Goal: Download file/media

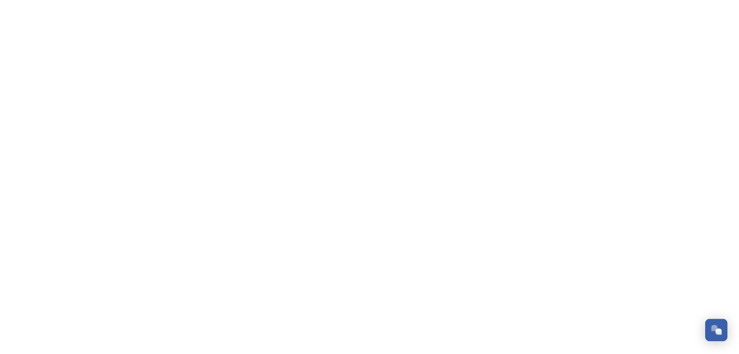
scroll to position [3043, 0]
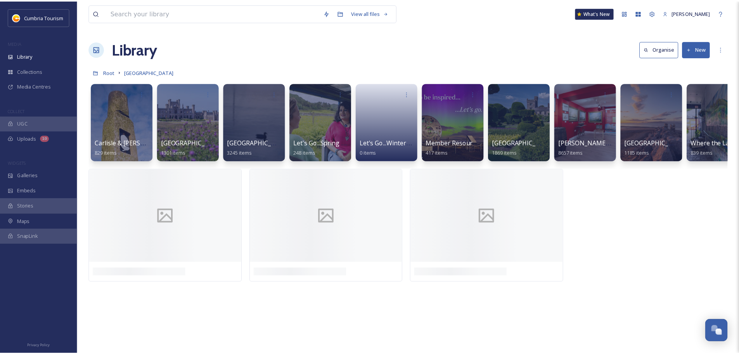
scroll to position [3043, 0]
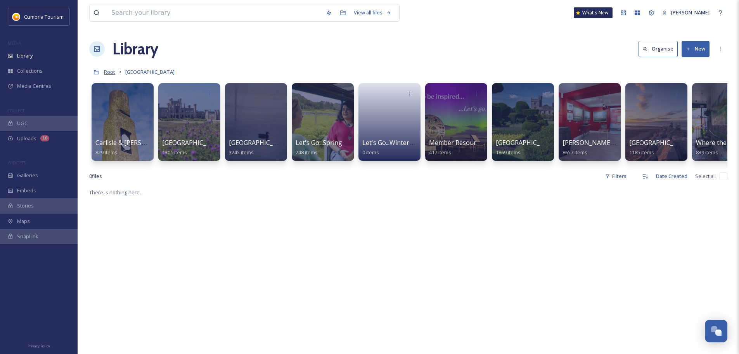
click at [106, 73] on span "Root" at bounding box center [109, 71] width 11 height 7
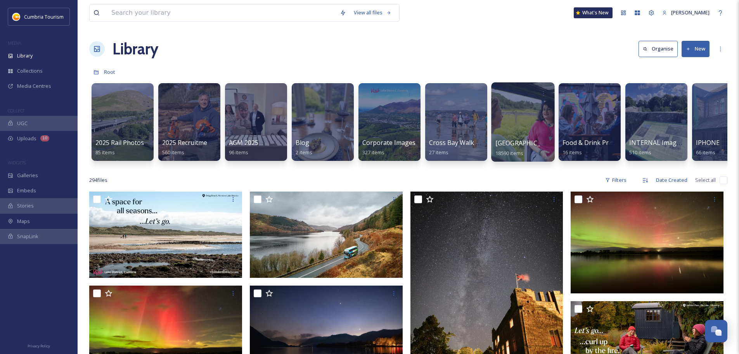
click at [541, 146] on span "[GEOGRAPHIC_DATA]" at bounding box center [528, 143] width 64 height 9
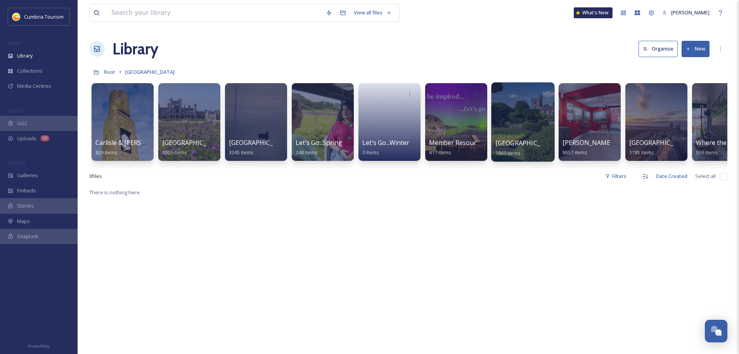
click at [509, 142] on span "[GEOGRAPHIC_DATA]" at bounding box center [528, 143] width 64 height 9
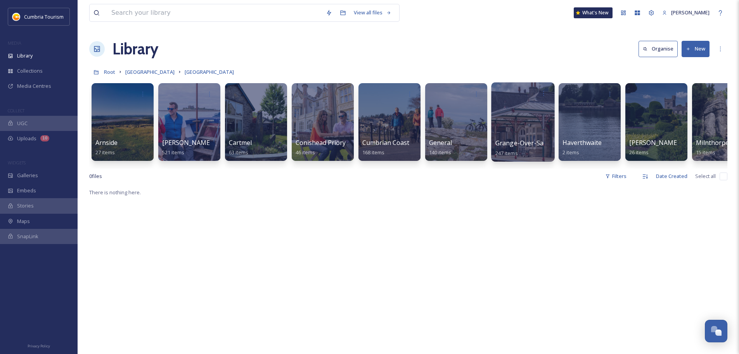
click at [510, 141] on span "Grange-Over-Sands" at bounding box center [525, 143] width 59 height 9
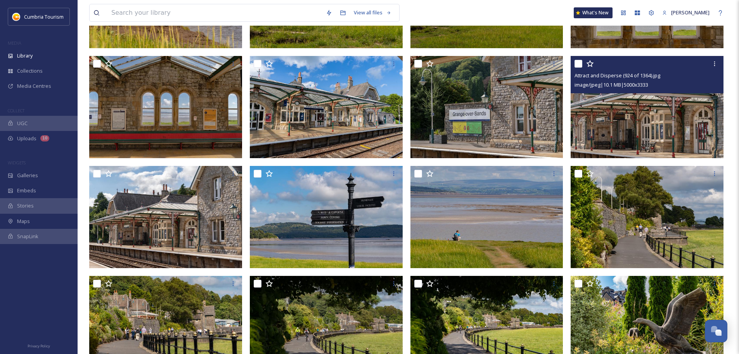
scroll to position [272, 0]
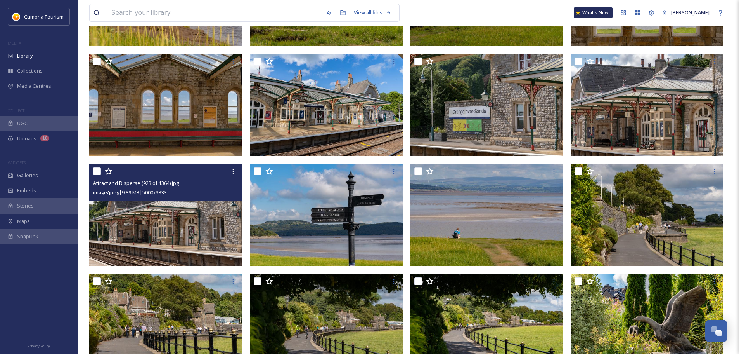
click at [208, 238] on img at bounding box center [165, 214] width 153 height 102
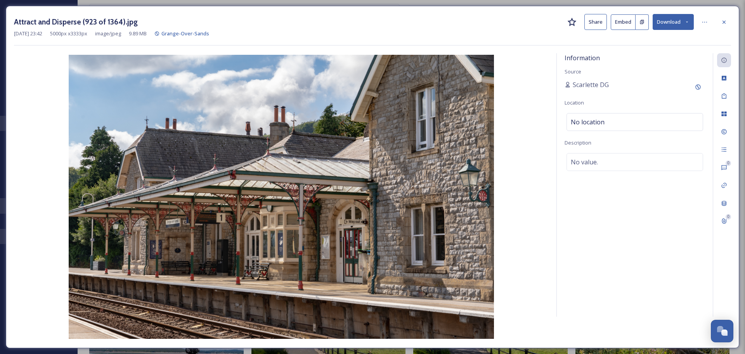
click at [673, 21] on button "Download" at bounding box center [673, 22] width 41 height 16
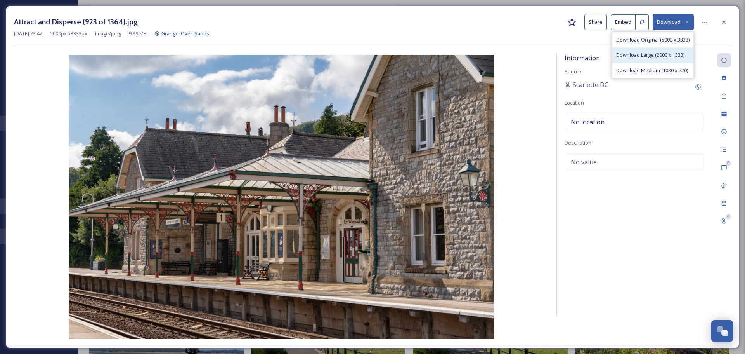
click at [675, 52] on span "Download Large (2000 x 1333)" at bounding box center [650, 54] width 68 height 7
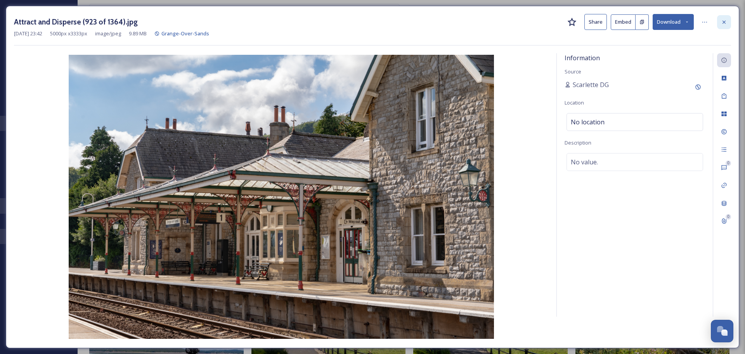
click at [719, 25] on div at bounding box center [724, 22] width 14 height 14
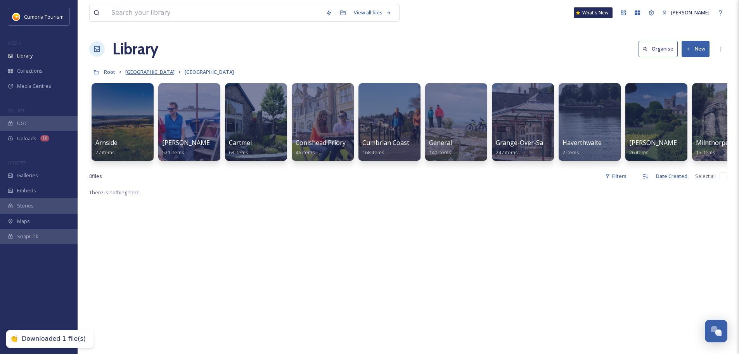
click at [149, 72] on span "[GEOGRAPHIC_DATA]" at bounding box center [149, 71] width 49 height 7
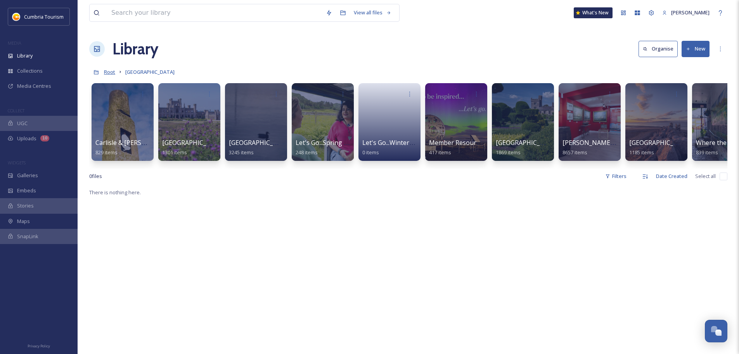
click at [111, 70] on span "Root" at bounding box center [109, 71] width 11 height 7
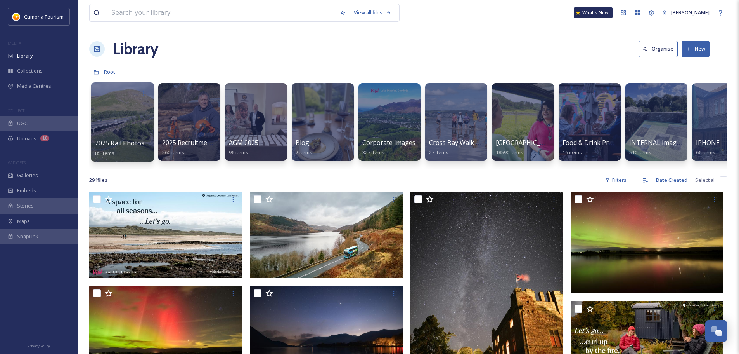
click at [118, 141] on span "2025 Rail Photos" at bounding box center [120, 143] width 50 height 9
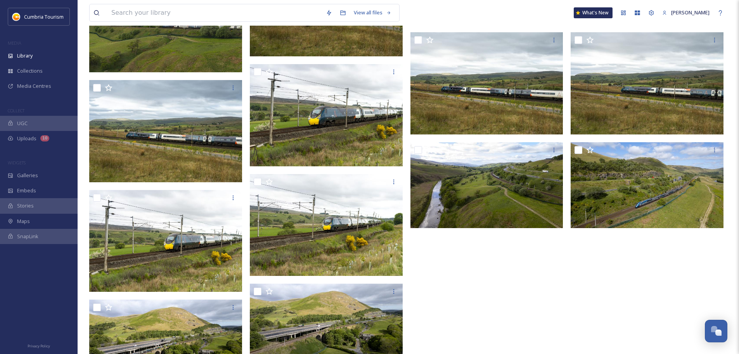
scroll to position [2111, 0]
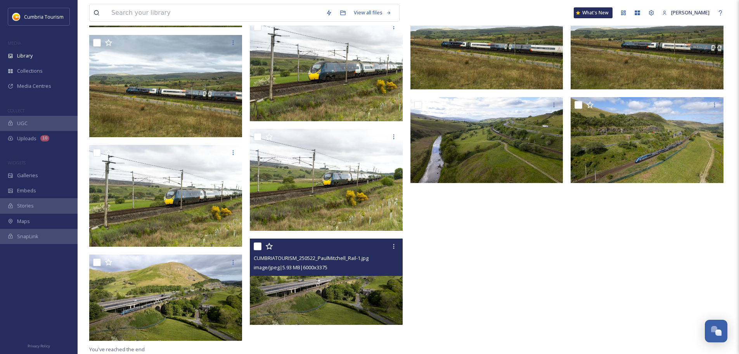
click at [369, 314] on img at bounding box center [326, 281] width 153 height 86
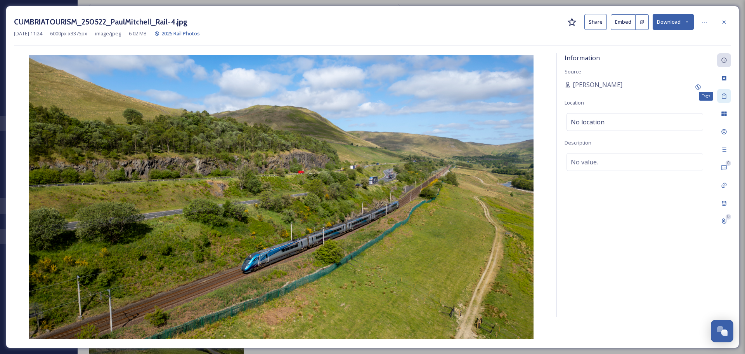
click at [722, 91] on div "Tags" at bounding box center [724, 96] width 14 height 14
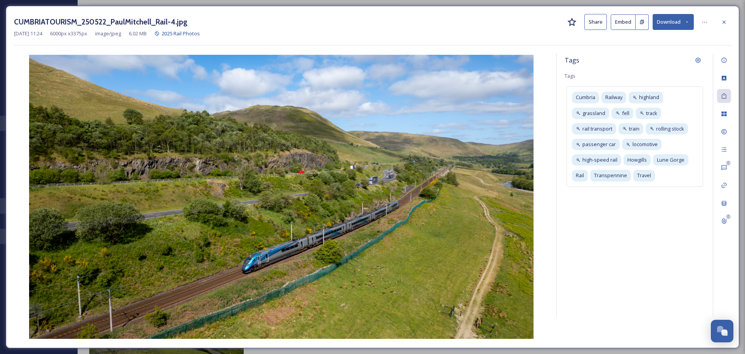
click at [668, 25] on button "Download" at bounding box center [673, 22] width 41 height 16
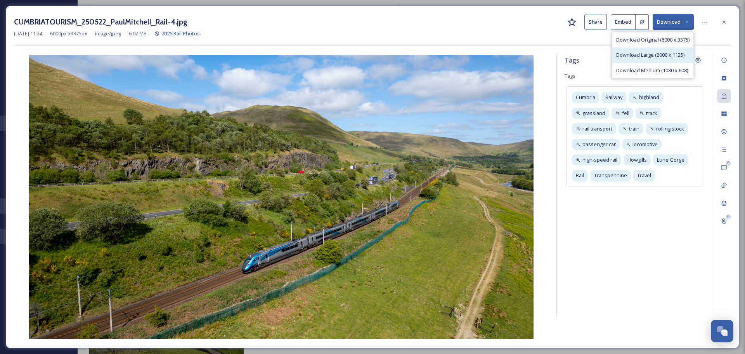
click at [654, 54] on span "Download Large (2000 x 1125)" at bounding box center [650, 54] width 68 height 7
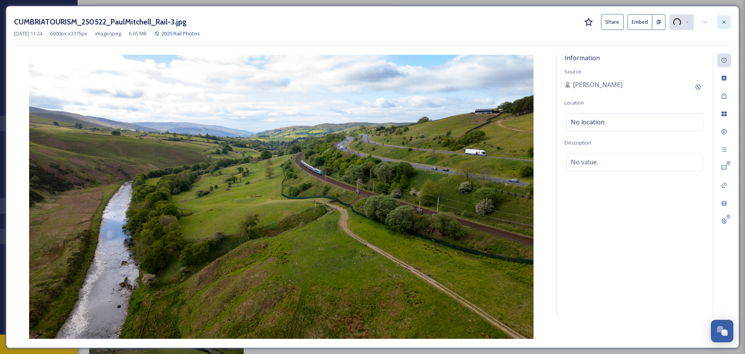
click at [722, 22] on icon at bounding box center [724, 22] width 6 height 6
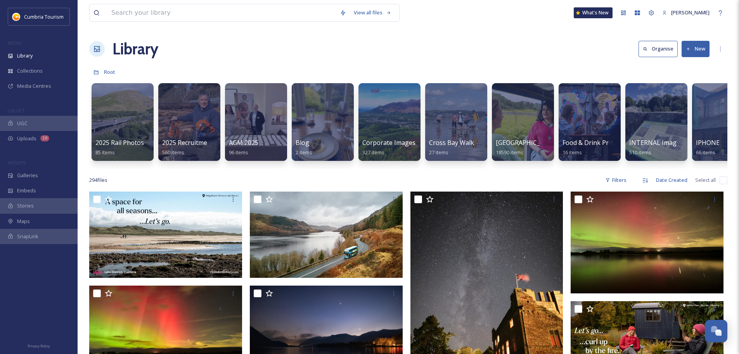
scroll to position [0, 559]
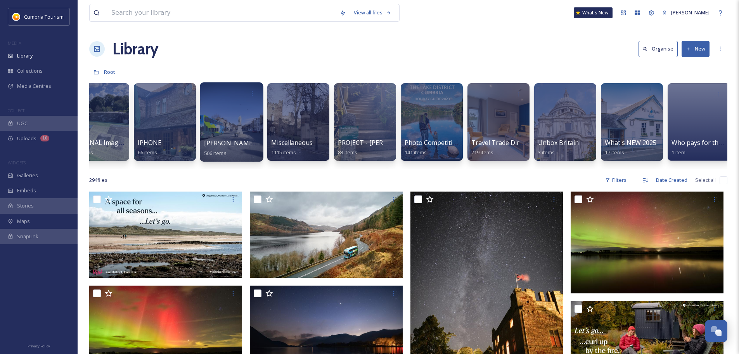
click at [213, 143] on span "[PERSON_NAME] Uploads" at bounding box center [242, 143] width 77 height 9
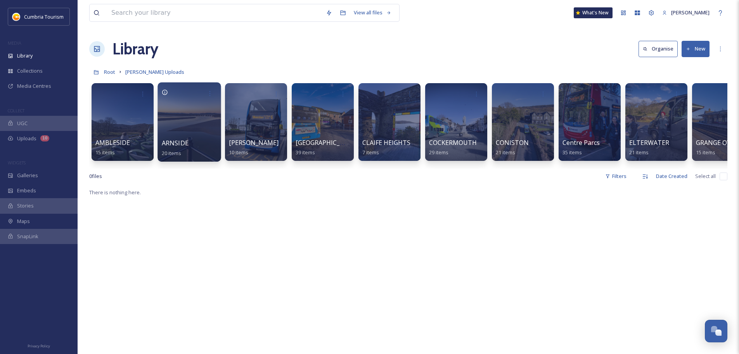
click at [181, 140] on span "ARNSIDE" at bounding box center [175, 143] width 27 height 9
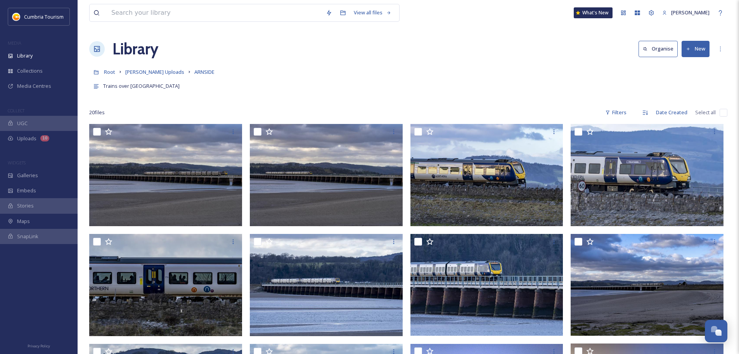
click at [725, 109] on input "checkbox" at bounding box center [724, 113] width 8 height 8
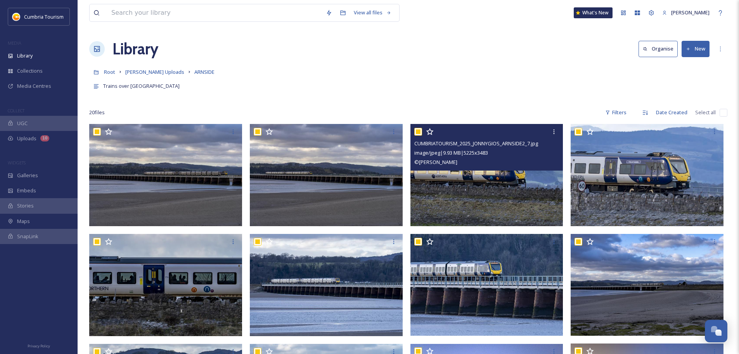
checkbox input "true"
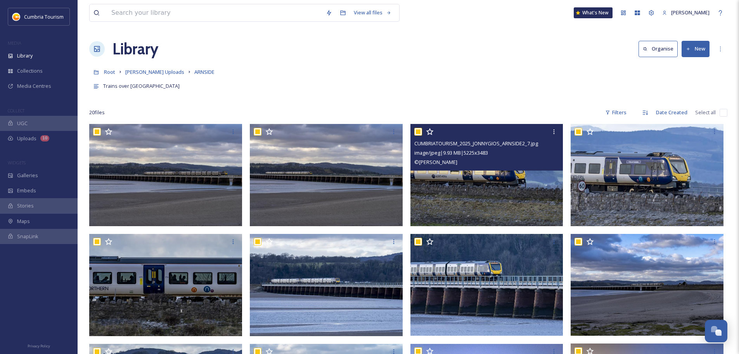
checkbox input "true"
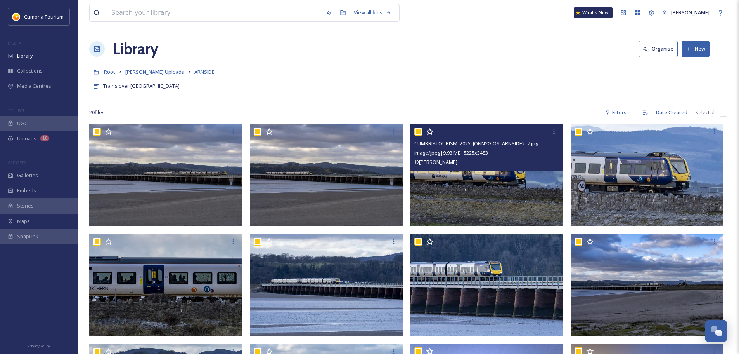
checkbox input "true"
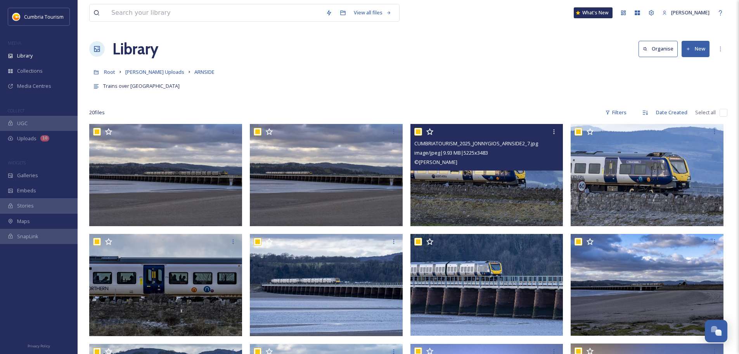
checkbox input "true"
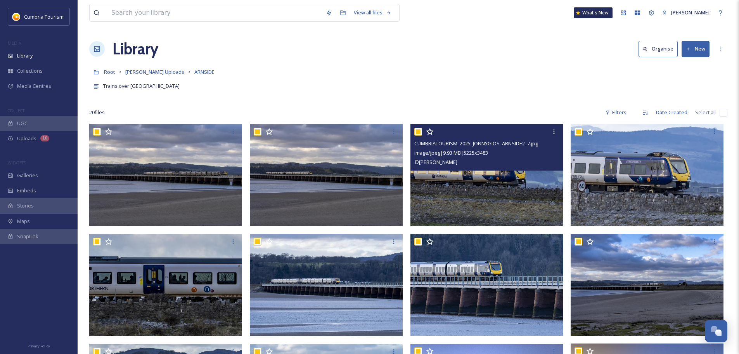
checkbox input "true"
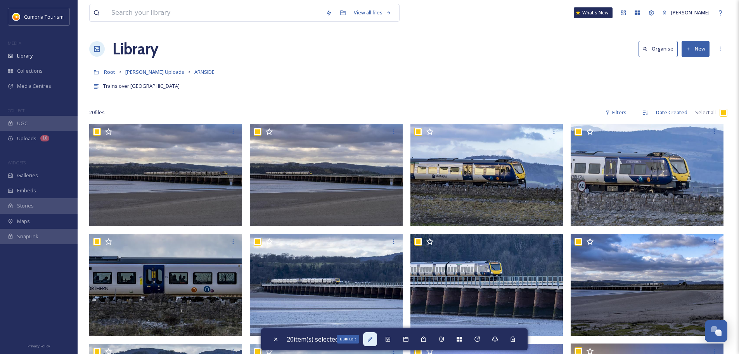
click at [371, 339] on icon at bounding box center [370, 339] width 6 height 6
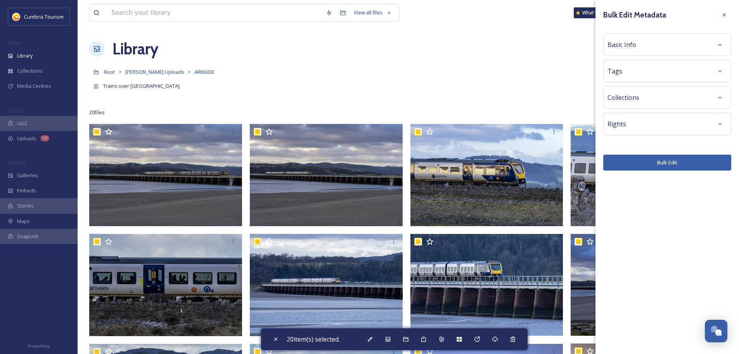
click at [647, 61] on div "Tags" at bounding box center [668, 71] width 128 height 23
click at [652, 42] on div "Basic Info" at bounding box center [668, 45] width 120 height 14
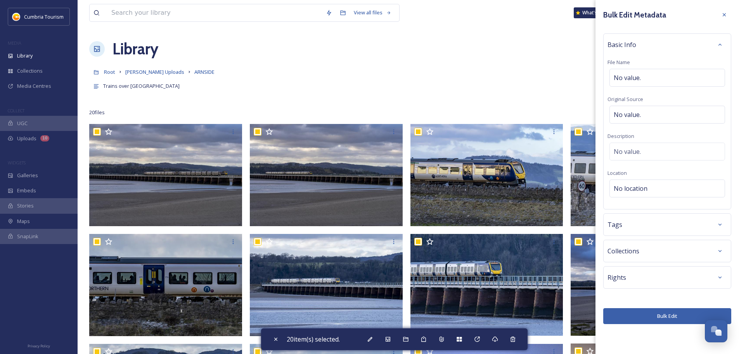
click at [643, 277] on div "Rights" at bounding box center [668, 277] width 120 height 14
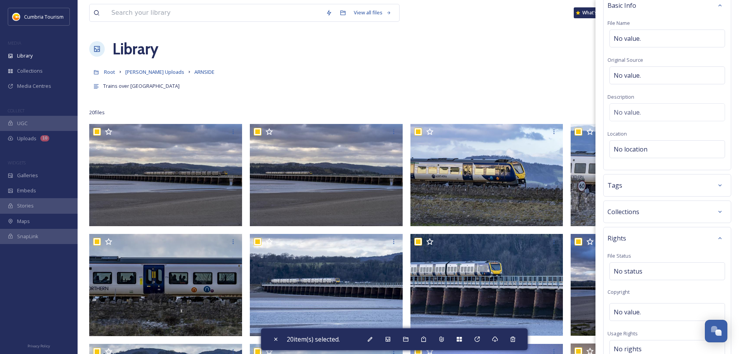
scroll to position [17, 0]
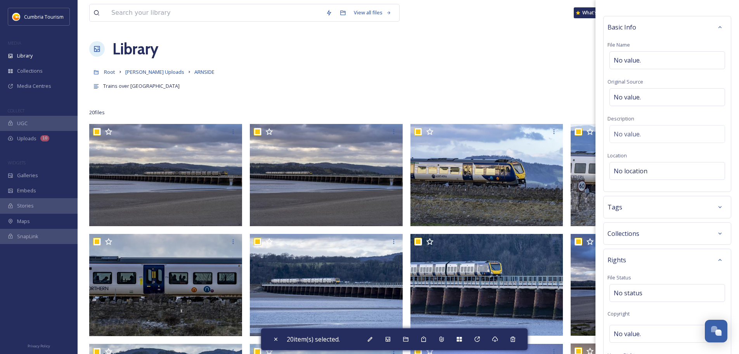
click at [670, 213] on div "Tags" at bounding box center [668, 207] width 120 height 14
click at [672, 206] on div "Tags" at bounding box center [668, 207] width 120 height 14
click at [673, 236] on div "Collections" at bounding box center [668, 233] width 120 height 14
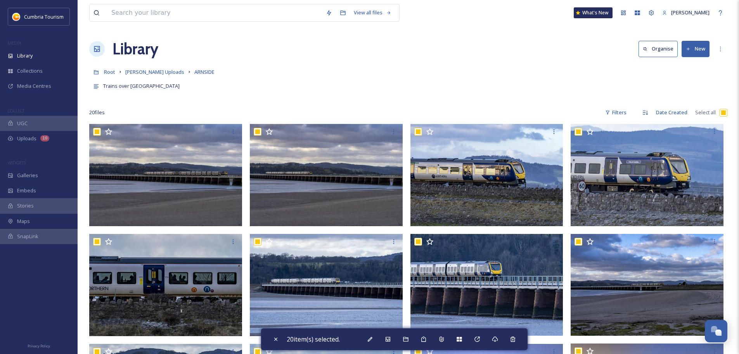
click at [427, 108] on div "20 file s Filters Date Created Select all" at bounding box center [408, 112] width 638 height 15
click at [15, 88] on div "Media Centres" at bounding box center [39, 85] width 78 height 15
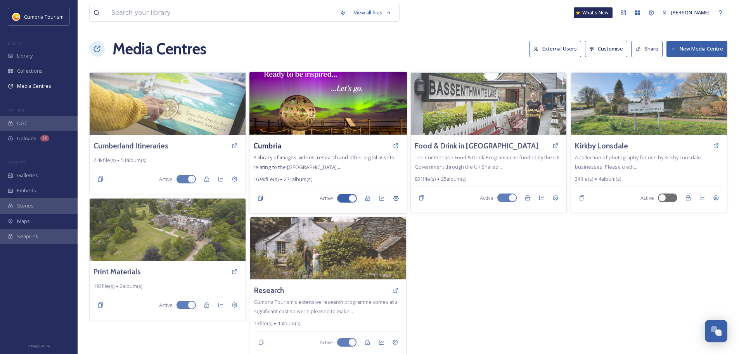
click at [372, 114] on img at bounding box center [329, 103] width 158 height 63
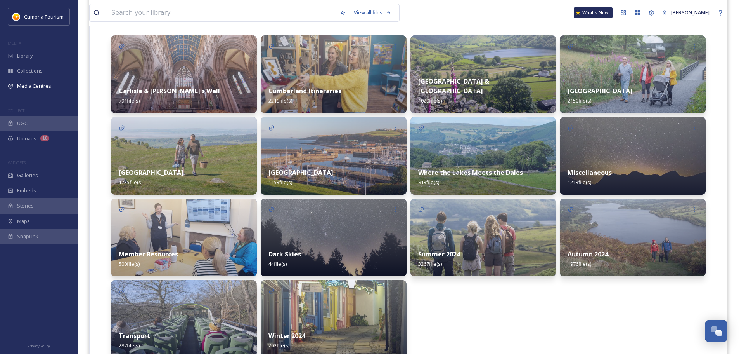
scroll to position [227, 0]
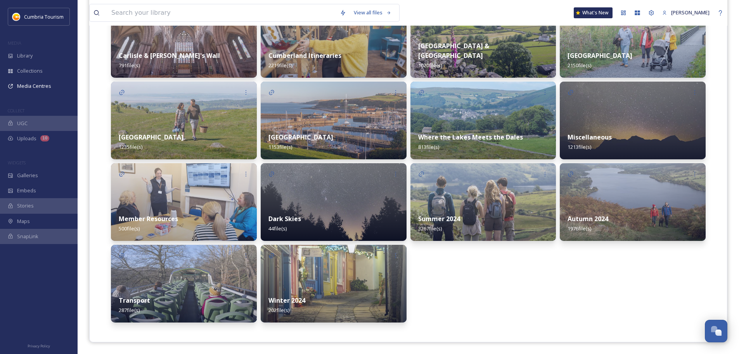
click at [147, 298] on strong "Transport" at bounding box center [134, 300] width 31 height 9
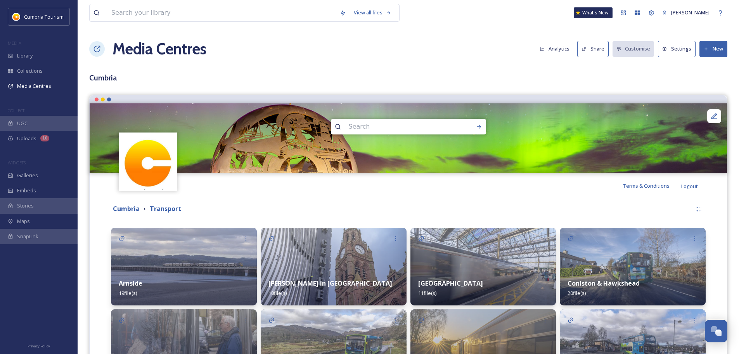
click at [147, 279] on div "Arnside 19 file(s)" at bounding box center [184, 288] width 146 height 35
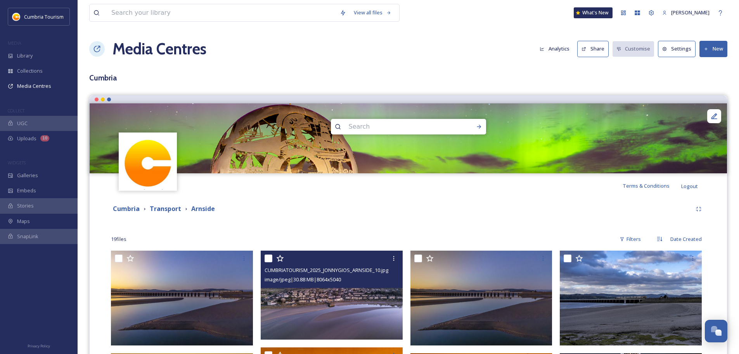
click at [330, 314] on img at bounding box center [332, 294] width 142 height 89
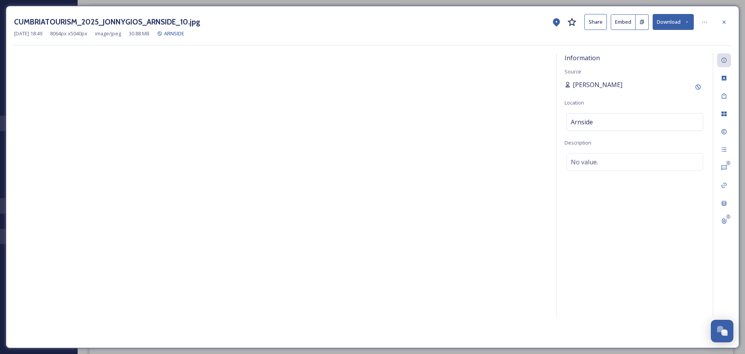
click at [580, 88] on span "[PERSON_NAME]" at bounding box center [598, 84] width 50 height 9
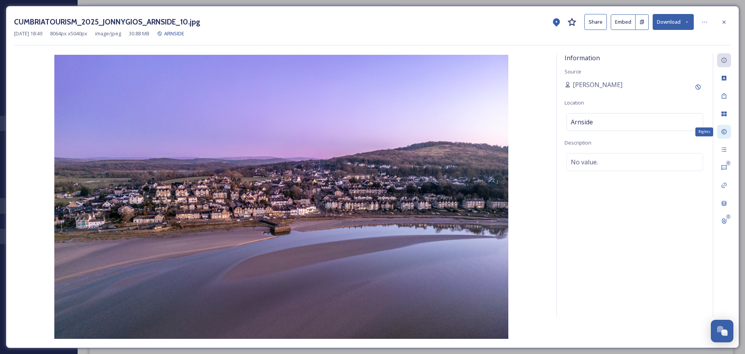
click at [721, 128] on div "Rights" at bounding box center [724, 132] width 14 height 14
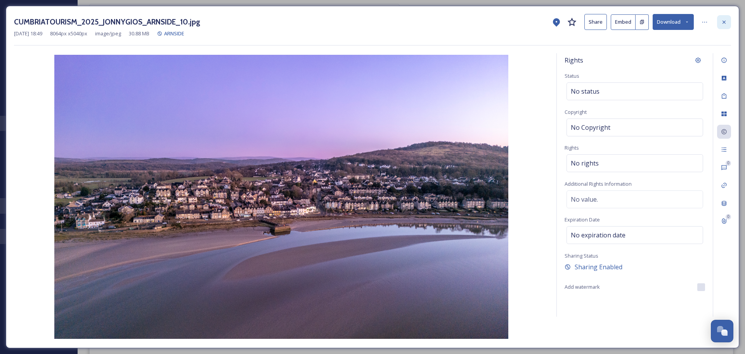
click at [726, 22] on icon at bounding box center [724, 22] width 6 height 6
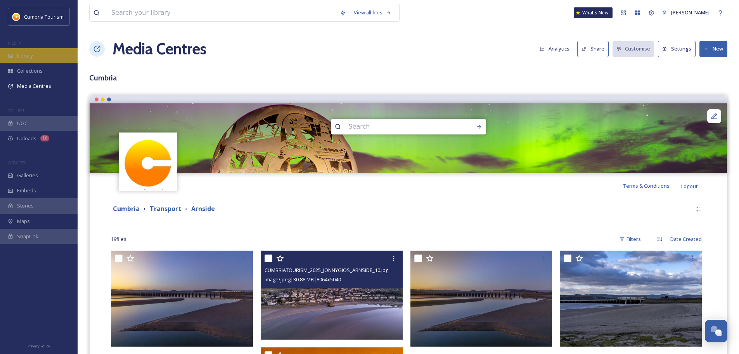
click at [34, 52] on div "Library" at bounding box center [39, 55] width 78 height 15
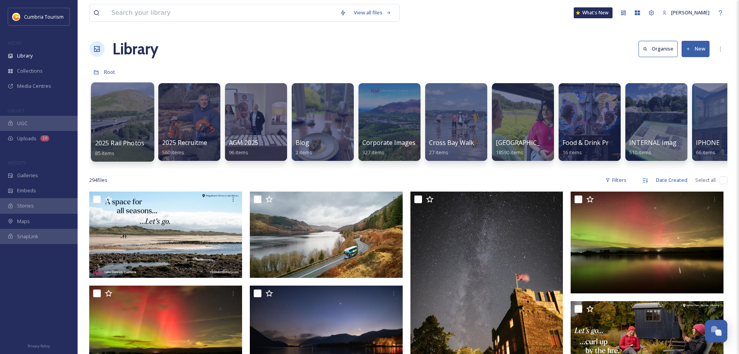
click at [124, 143] on span "2025 Rail Photos" at bounding box center [120, 143] width 50 height 9
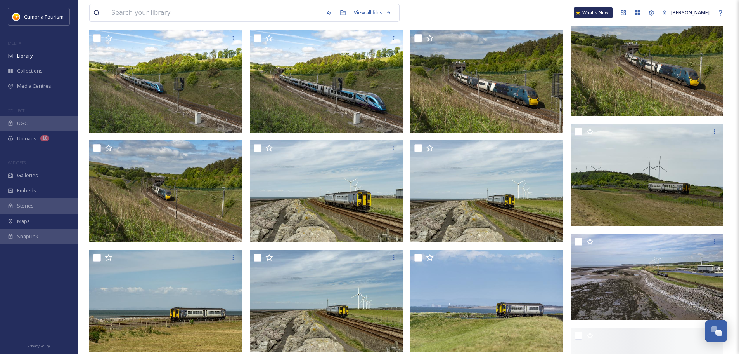
scroll to position [272, 0]
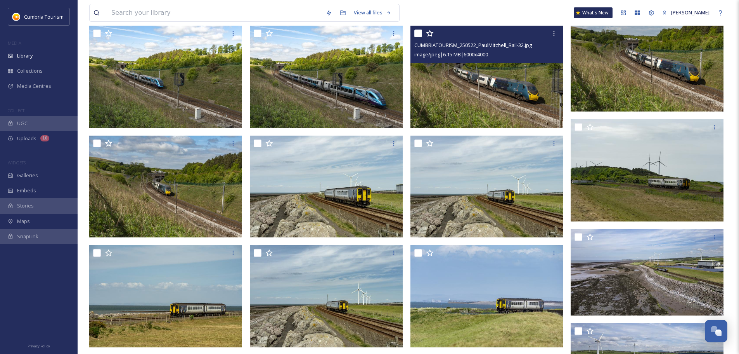
click at [546, 76] on img at bounding box center [487, 77] width 153 height 102
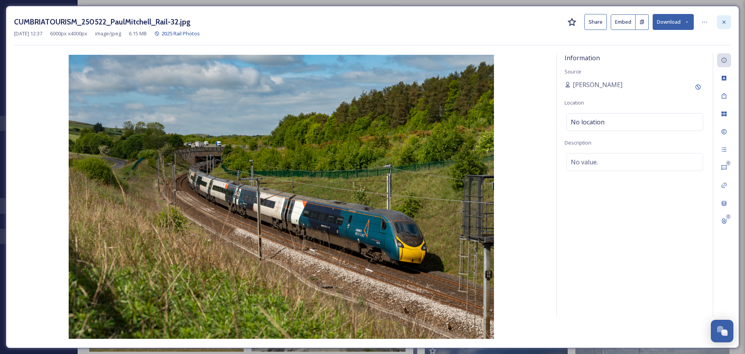
click at [725, 23] on icon at bounding box center [724, 21] width 3 height 3
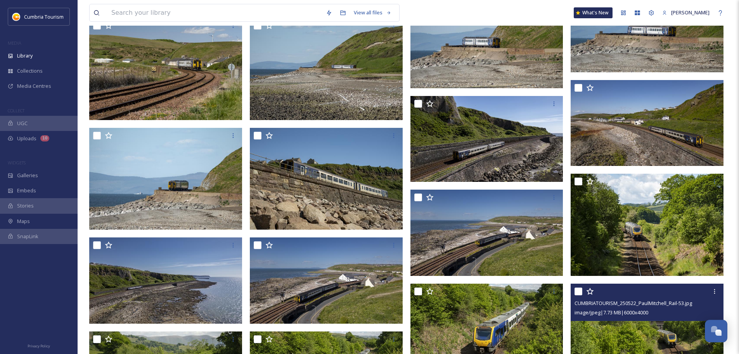
scroll to position [815, 0]
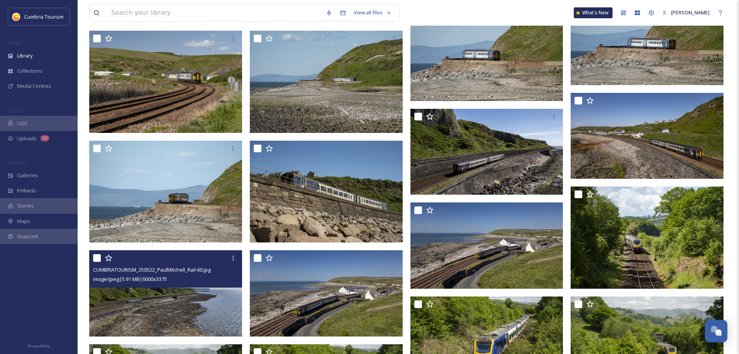
click at [186, 314] on img at bounding box center [165, 293] width 153 height 86
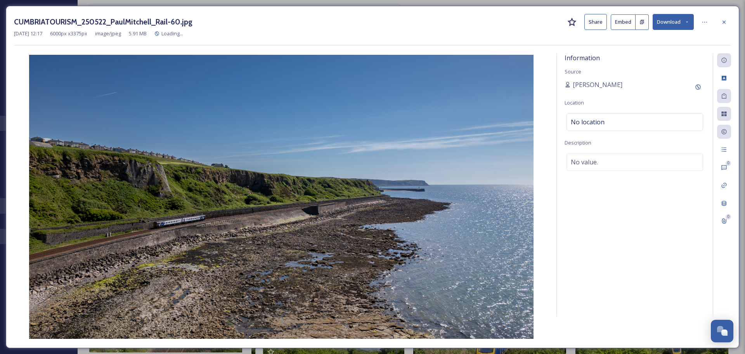
click at [678, 23] on button "Download" at bounding box center [673, 22] width 41 height 16
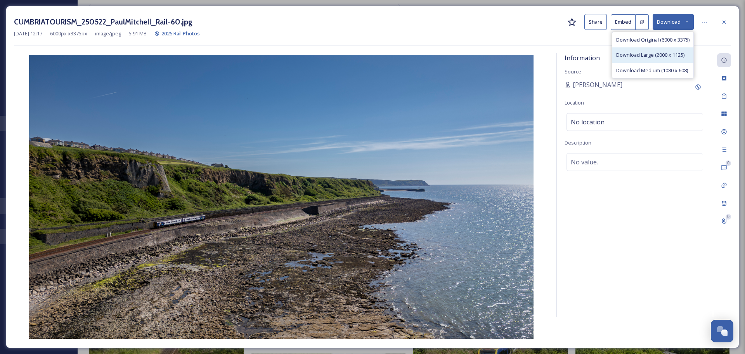
click at [675, 56] on span "Download Large (2000 x 1125)" at bounding box center [650, 54] width 68 height 7
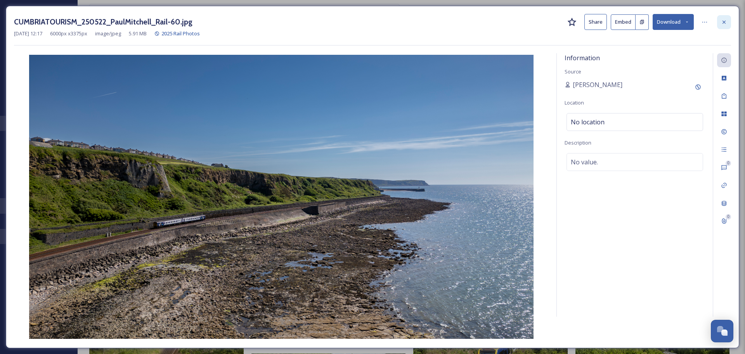
click at [719, 23] on div at bounding box center [724, 22] width 14 height 14
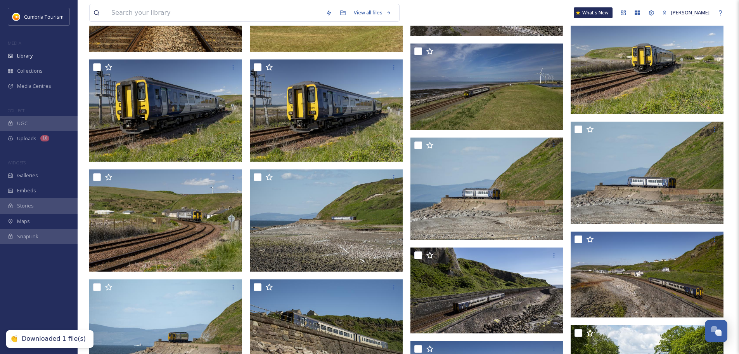
scroll to position [668, 0]
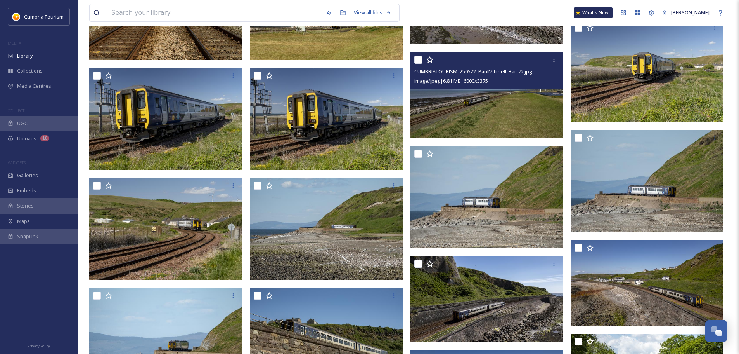
click at [530, 105] on img at bounding box center [487, 95] width 153 height 86
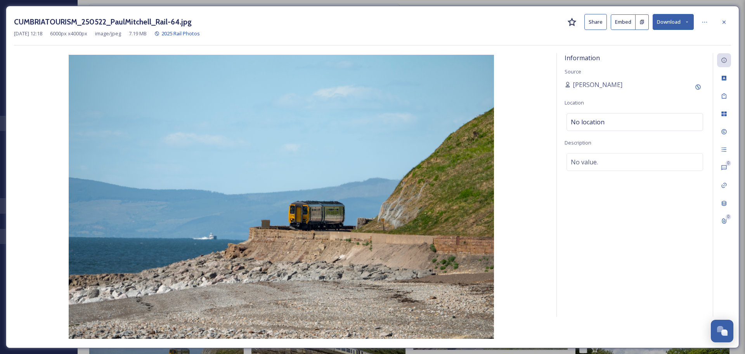
click at [688, 24] on button "Download" at bounding box center [673, 22] width 41 height 16
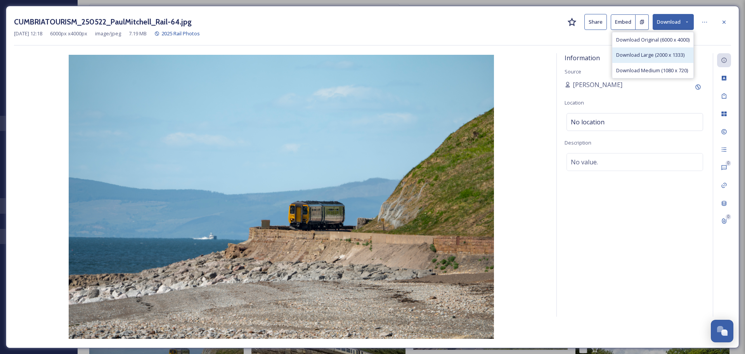
click at [657, 49] on div "Download Large (2000 x 1333)" at bounding box center [652, 54] width 81 height 15
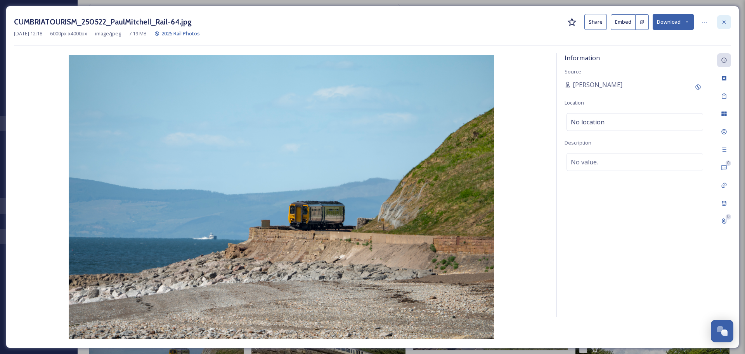
click at [728, 24] on div at bounding box center [724, 22] width 14 height 14
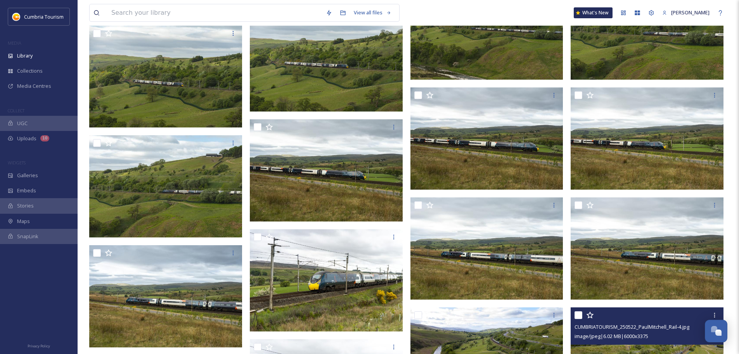
scroll to position [2059, 0]
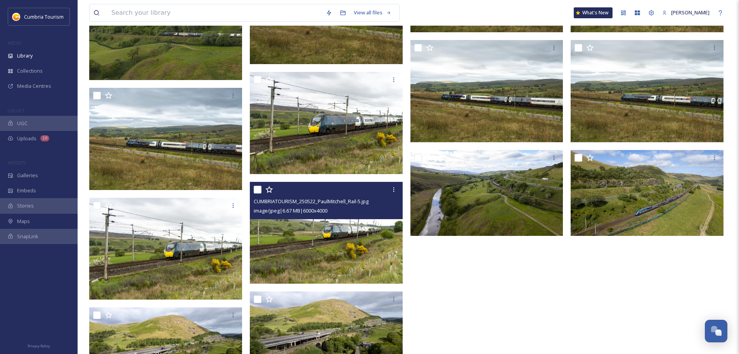
click at [282, 252] on img at bounding box center [326, 233] width 153 height 102
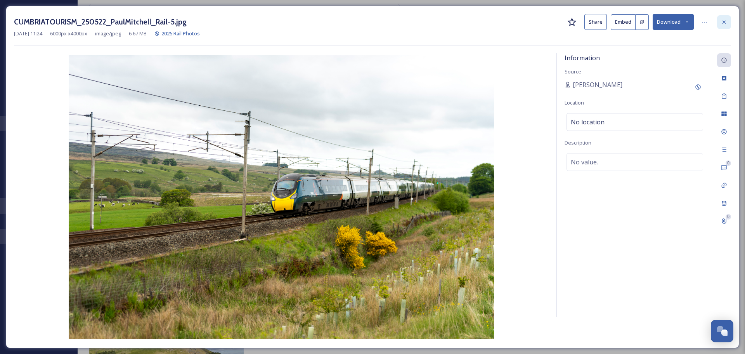
click at [722, 22] on icon at bounding box center [724, 22] width 6 height 6
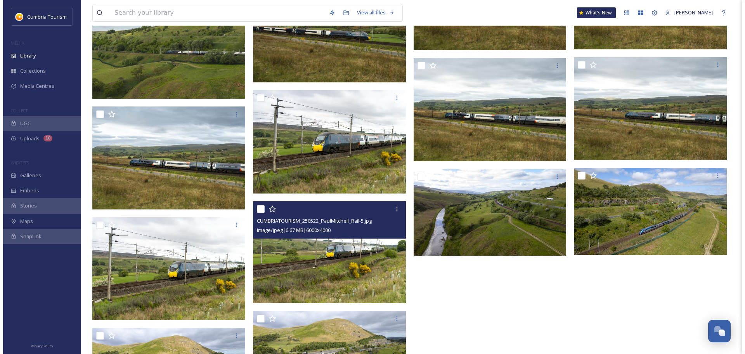
scroll to position [1749, 0]
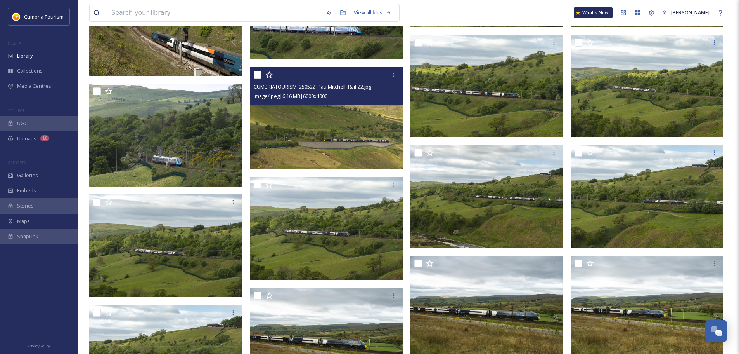
click at [329, 127] on img at bounding box center [326, 118] width 153 height 102
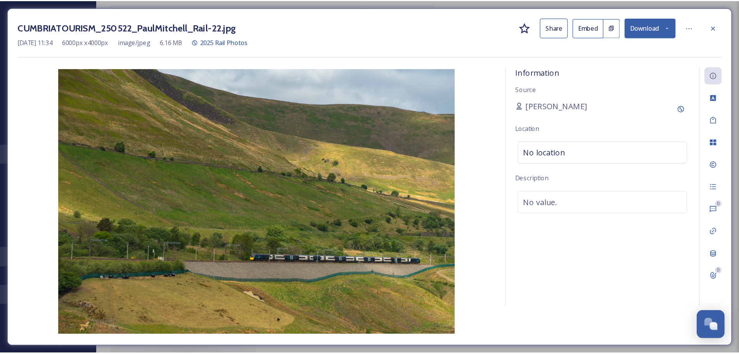
scroll to position [3043, 0]
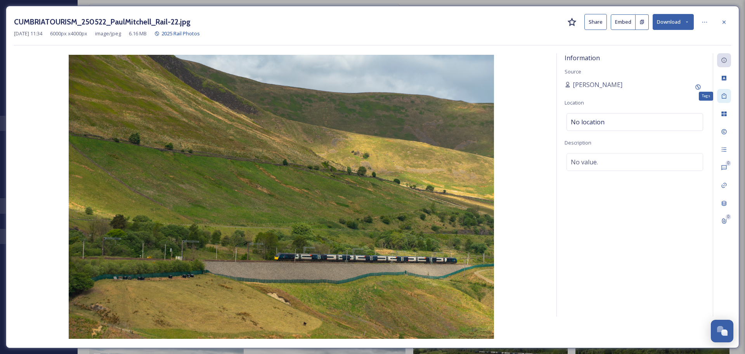
click at [729, 90] on div "Tags" at bounding box center [724, 96] width 14 height 14
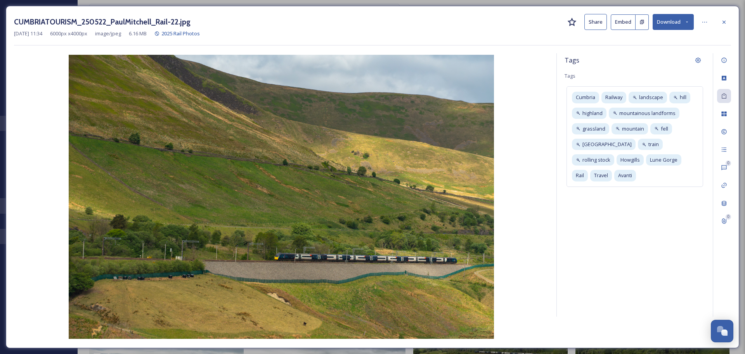
click at [668, 19] on button "Download" at bounding box center [673, 22] width 41 height 16
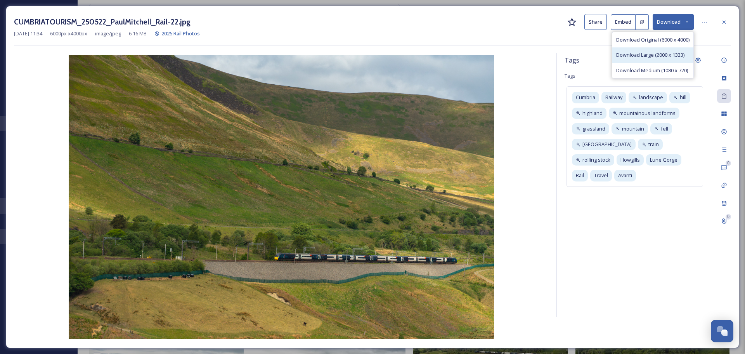
click at [649, 50] on div "Download Large (2000 x 1333)" at bounding box center [652, 54] width 81 height 15
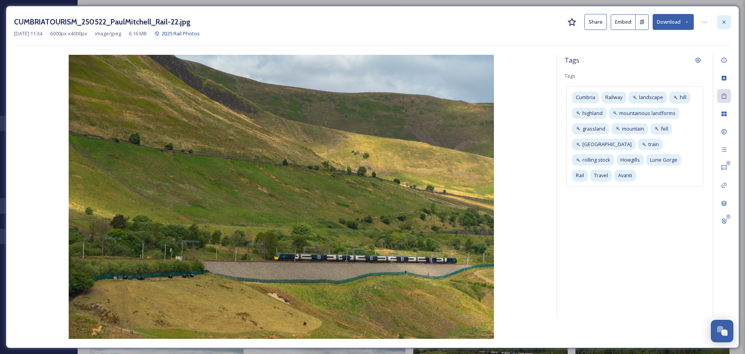
click at [722, 21] on icon at bounding box center [724, 22] width 6 height 6
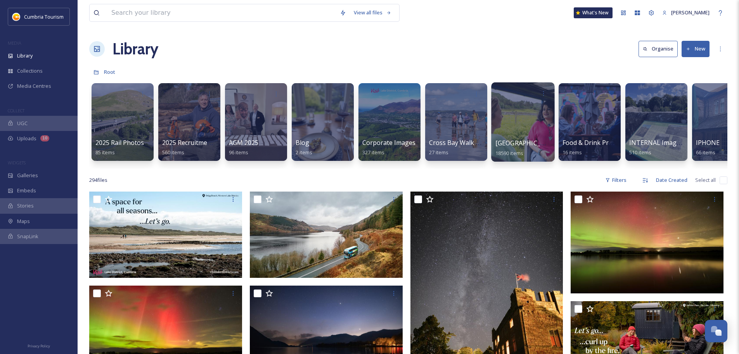
click at [523, 146] on span "[GEOGRAPHIC_DATA]" at bounding box center [528, 143] width 64 height 9
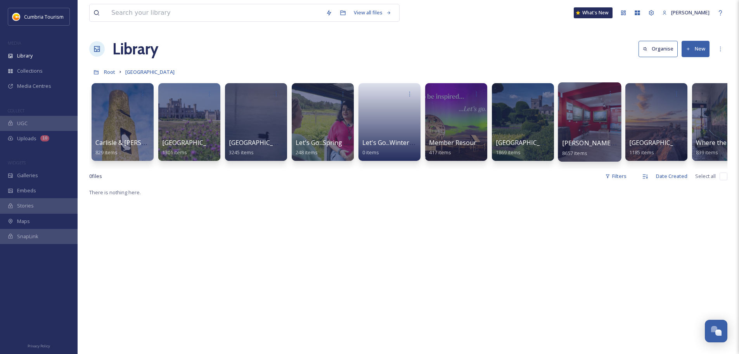
click at [599, 141] on span "[PERSON_NAME] Uploads" at bounding box center [600, 143] width 77 height 9
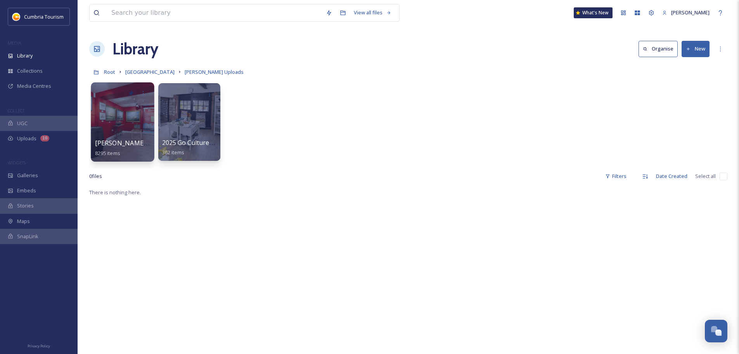
click at [112, 134] on div at bounding box center [122, 121] width 63 height 79
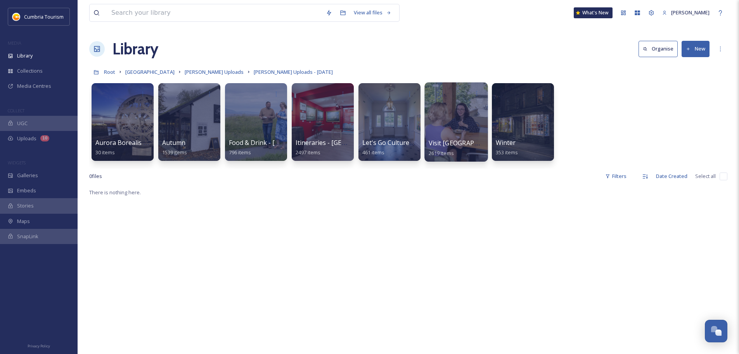
click at [442, 147] on span "Visit [GEOGRAPHIC_DATA]" at bounding box center [468, 143] width 78 height 9
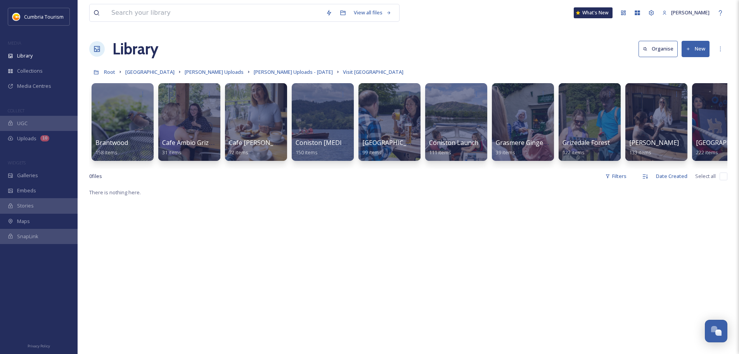
click at [658, 166] on div "Brantwood 158 items Cafe Ambio Grizedale 31 items Cafe Ambio Whinlatter 72 item…" at bounding box center [408, 123] width 638 height 89
click at [659, 166] on div "Brantwood 158 items Cafe Ambio Grizedale 31 items Cafe Ambio Whinlatter 72 item…" at bounding box center [408, 123] width 638 height 89
click at [659, 168] on div "Brantwood 158 items Cafe Ambio Grizedale 31 items Cafe Ambio Whinlatter 72 item…" at bounding box center [408, 123] width 638 height 89
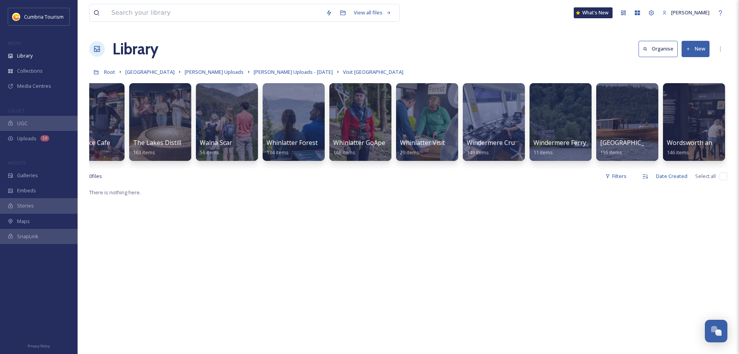
scroll to position [0, 680]
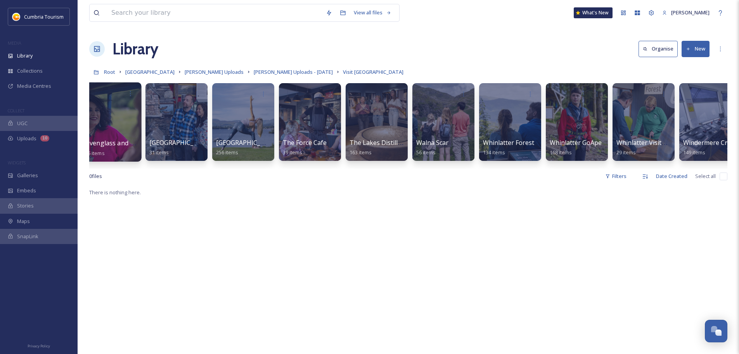
click at [126, 141] on span "Ravenglass and Eskdale Railway" at bounding box center [129, 143] width 94 height 9
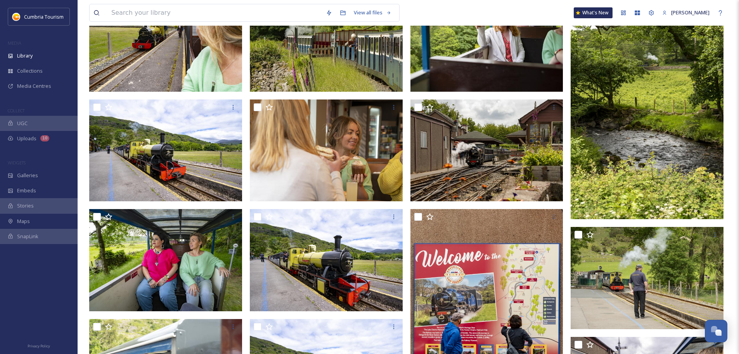
scroll to position [139, 0]
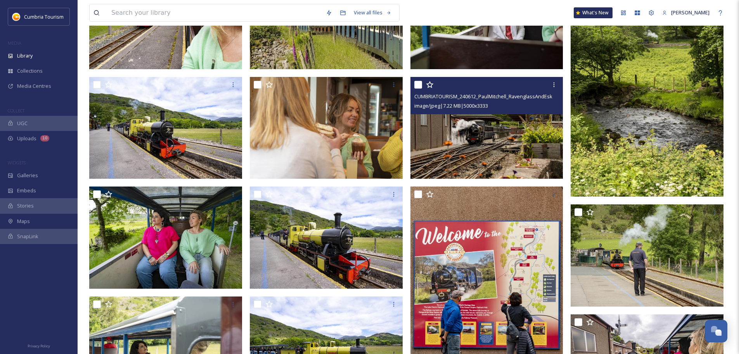
click at [529, 135] on img at bounding box center [487, 128] width 153 height 102
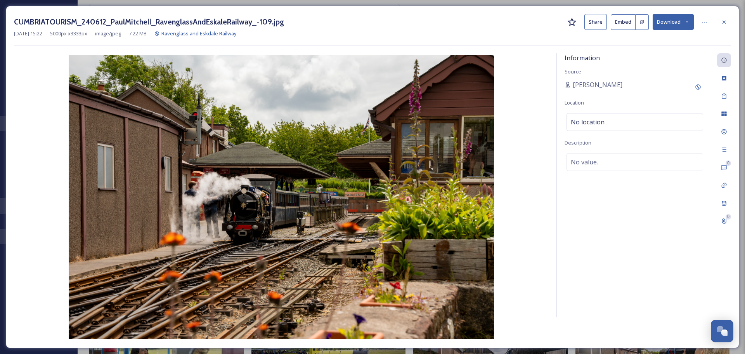
click at [684, 20] on button "Download" at bounding box center [673, 22] width 41 height 16
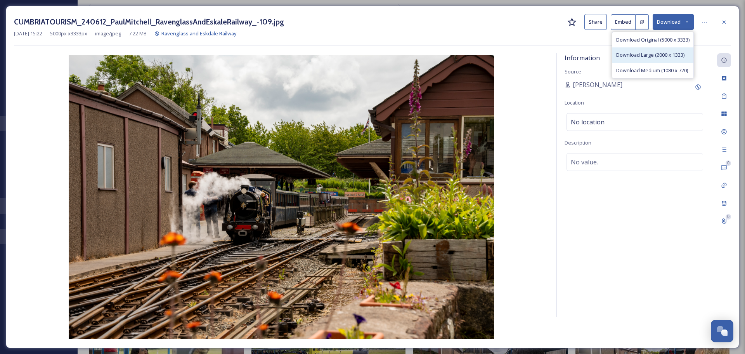
click at [685, 53] on div "Download Large (2000 x 1333)" at bounding box center [652, 54] width 81 height 15
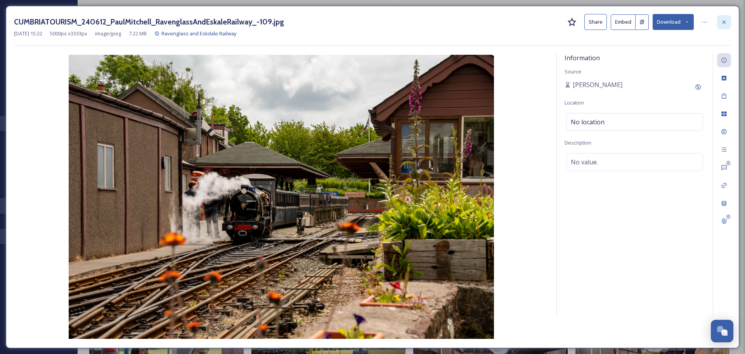
click at [725, 19] on icon at bounding box center [724, 22] width 6 height 6
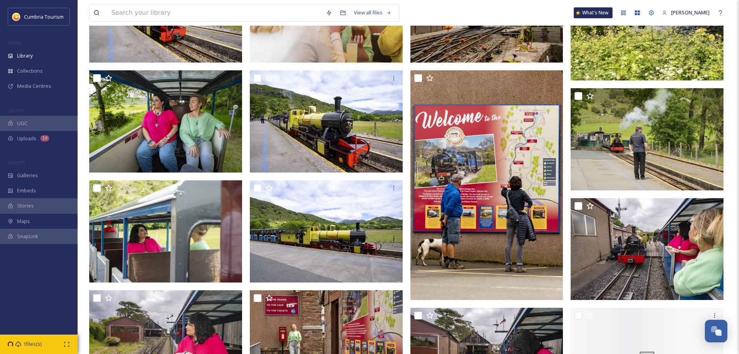
scroll to position [255, 0]
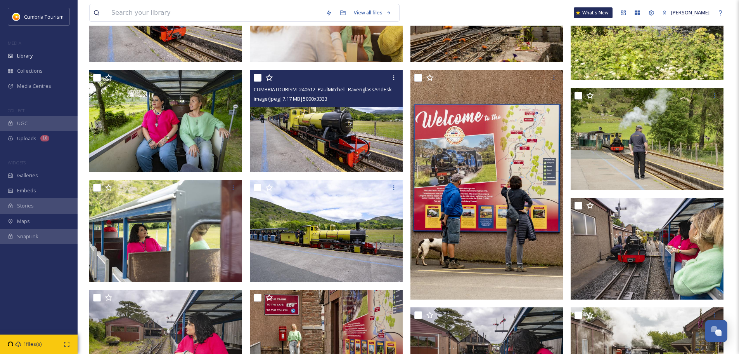
click at [340, 148] on img at bounding box center [326, 121] width 153 height 102
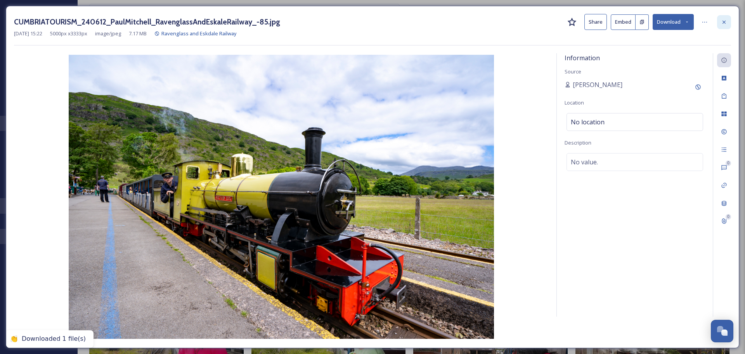
click at [722, 21] on icon at bounding box center [724, 22] width 6 height 6
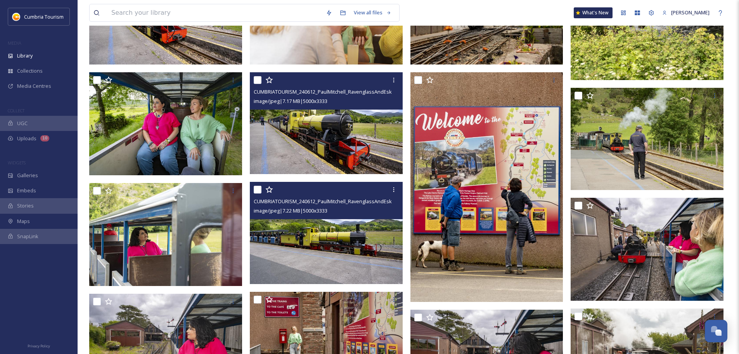
click at [330, 268] on img at bounding box center [326, 233] width 153 height 102
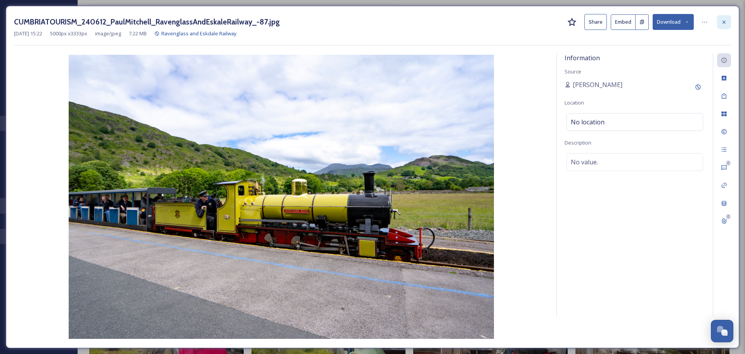
click at [726, 21] on icon at bounding box center [724, 22] width 6 height 6
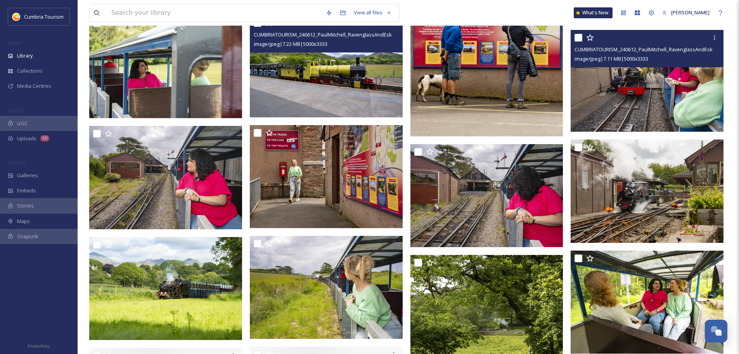
scroll to position [449, 0]
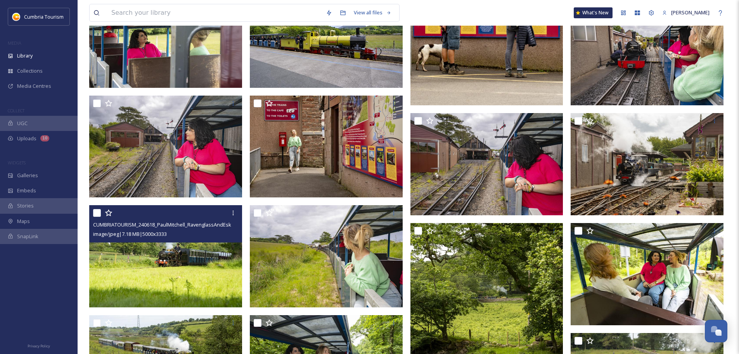
click at [186, 264] on img at bounding box center [165, 256] width 153 height 102
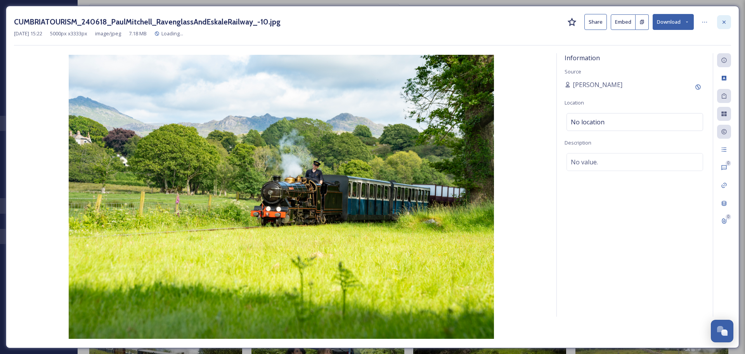
click at [724, 25] on div at bounding box center [724, 22] width 14 height 14
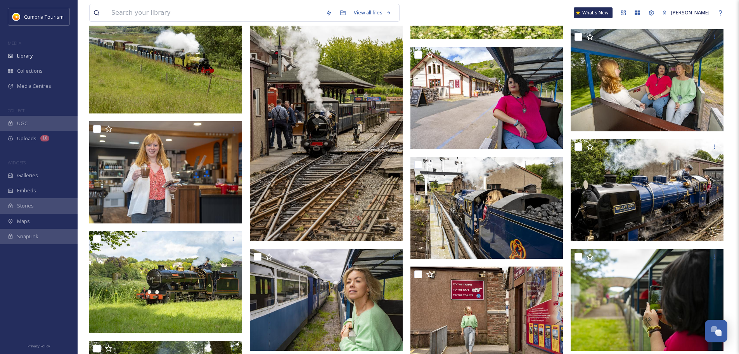
scroll to position [876, 0]
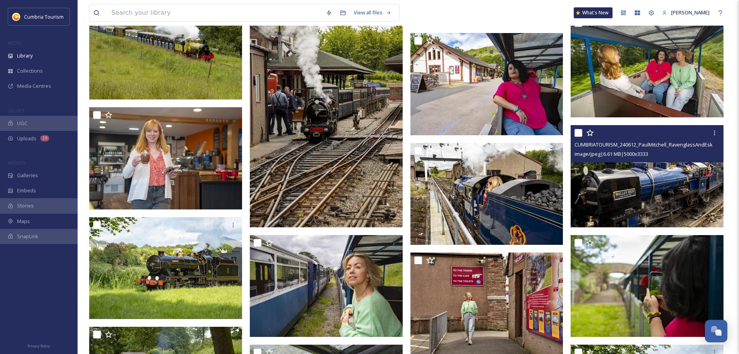
click at [690, 171] on img at bounding box center [647, 176] width 153 height 102
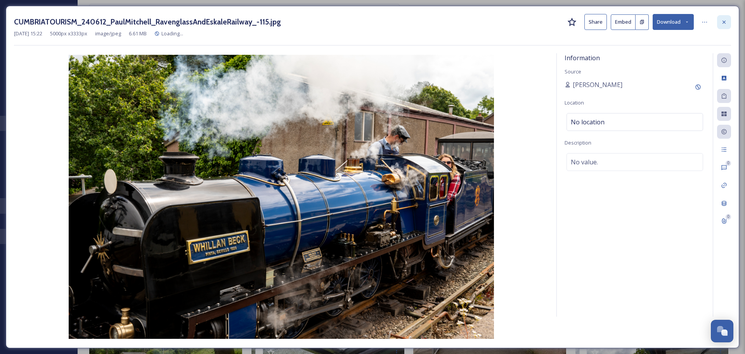
click at [729, 24] on div at bounding box center [724, 22] width 14 height 14
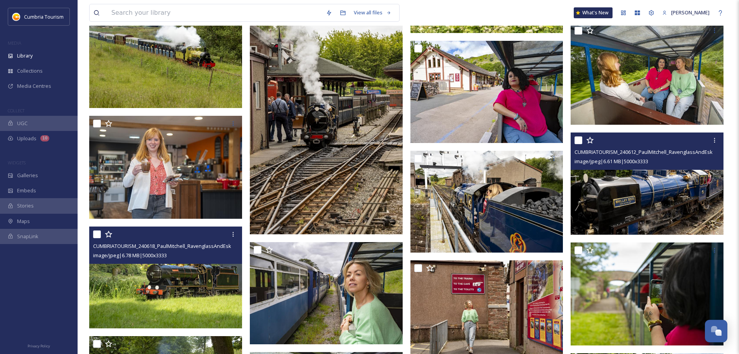
click at [220, 296] on img at bounding box center [165, 277] width 153 height 102
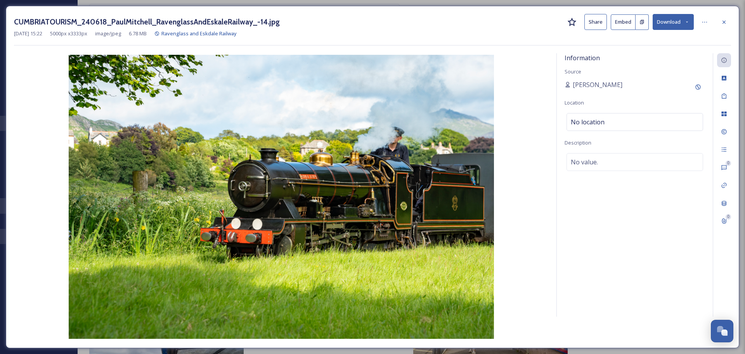
click at [664, 17] on button "Download" at bounding box center [673, 22] width 41 height 16
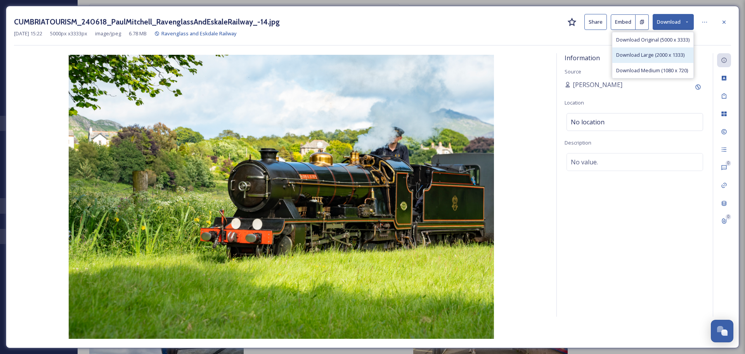
click at [665, 55] on span "Download Large (2000 x 1333)" at bounding box center [650, 54] width 68 height 7
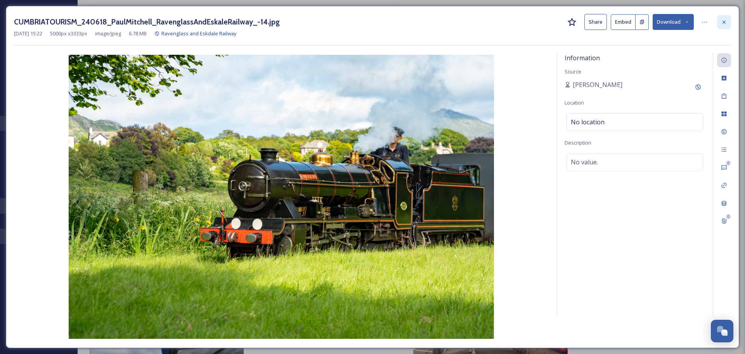
click at [727, 22] on icon at bounding box center [724, 22] width 6 height 6
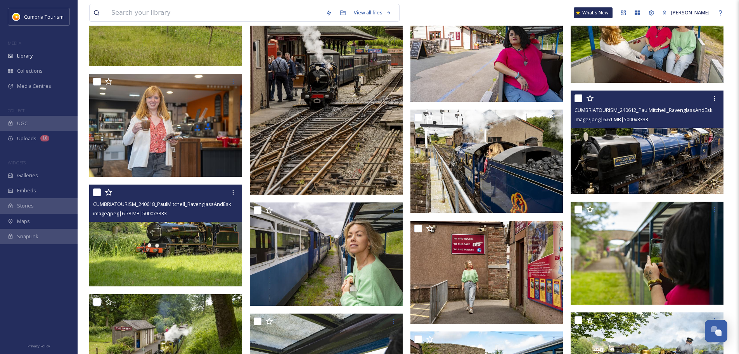
scroll to position [1032, 0]
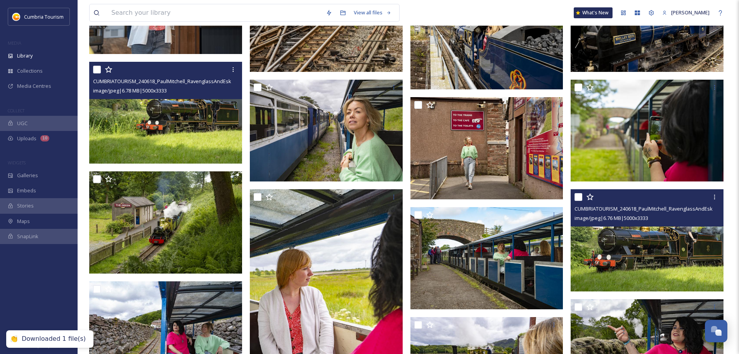
click at [663, 266] on img at bounding box center [647, 240] width 153 height 102
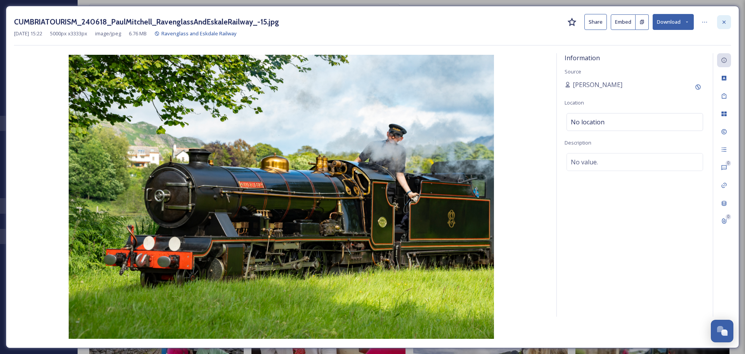
click at [723, 20] on icon at bounding box center [724, 22] width 6 height 6
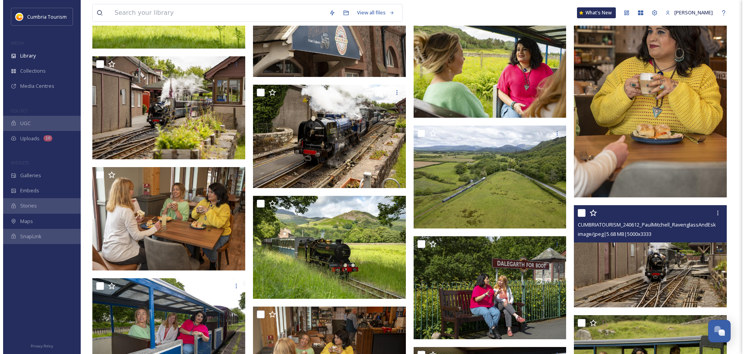
scroll to position [2701, 0]
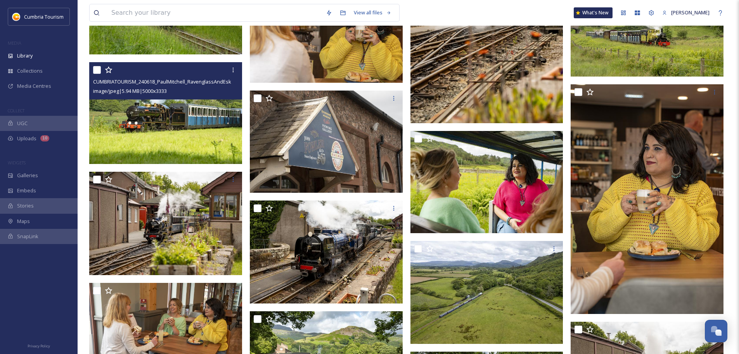
click at [226, 119] on img at bounding box center [165, 113] width 153 height 102
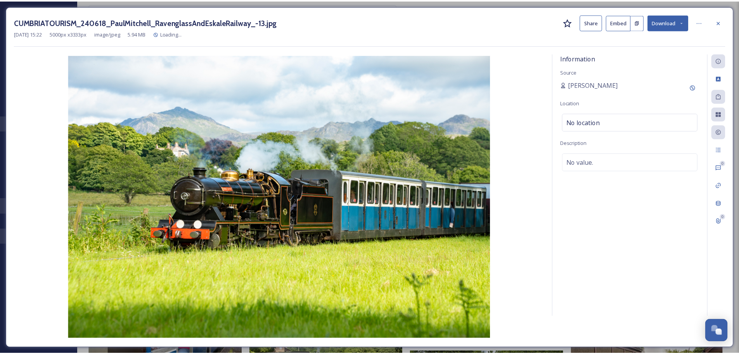
scroll to position [2702, 0]
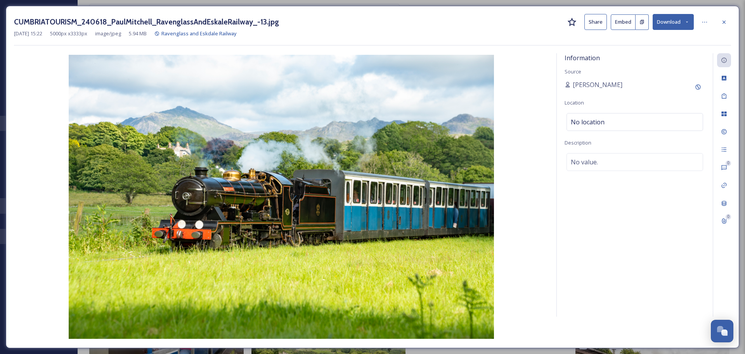
click at [682, 19] on button "Download" at bounding box center [673, 22] width 41 height 16
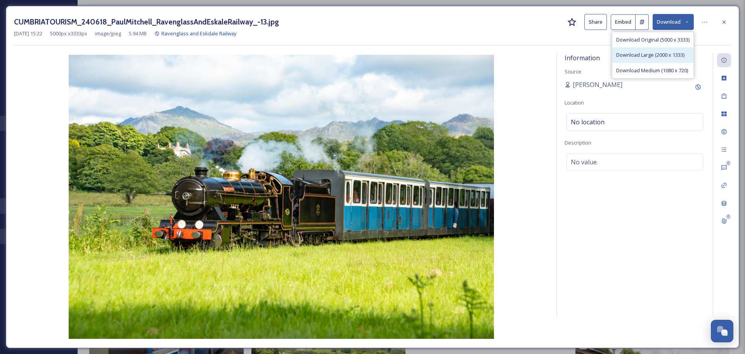
click at [667, 56] on span "Download Large (2000 x 1333)" at bounding box center [650, 54] width 68 height 7
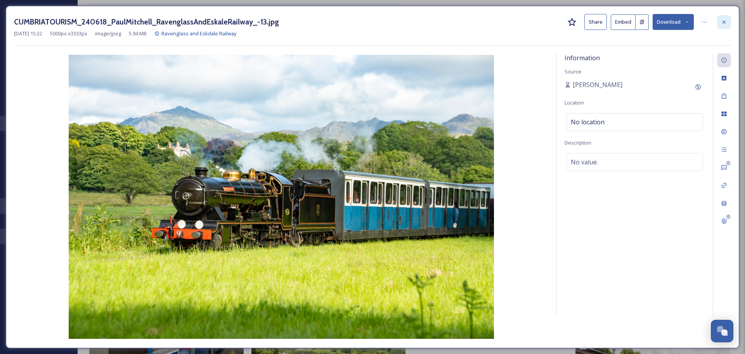
click at [725, 24] on icon at bounding box center [724, 22] width 6 height 6
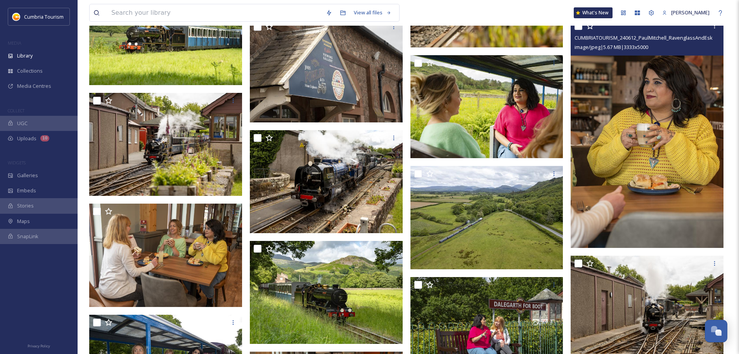
scroll to position [2832, 0]
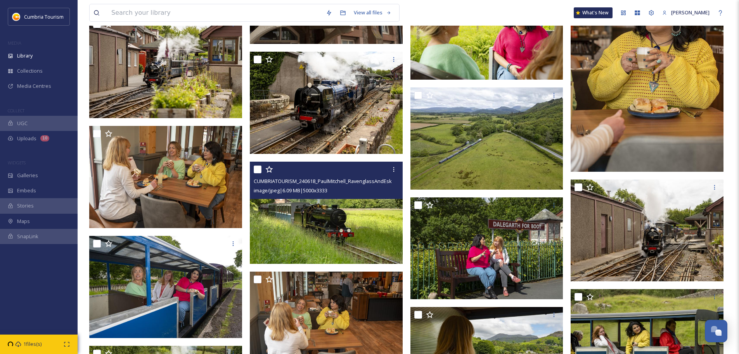
click at [329, 240] on img at bounding box center [326, 212] width 153 height 102
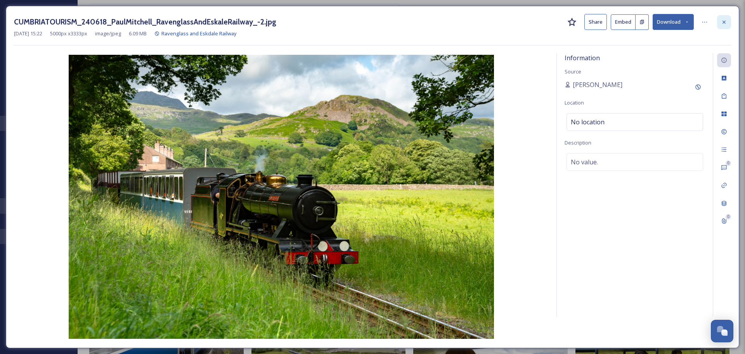
click at [727, 21] on div at bounding box center [724, 22] width 14 height 14
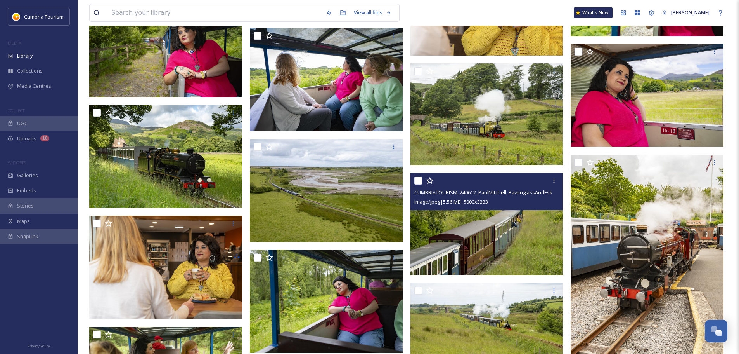
scroll to position [3337, 0]
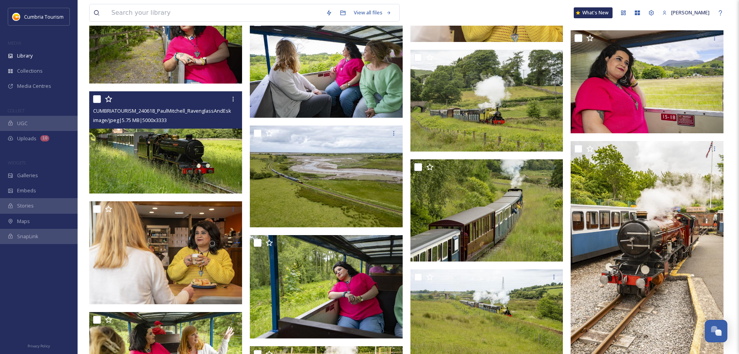
click at [197, 143] on img at bounding box center [165, 142] width 153 height 102
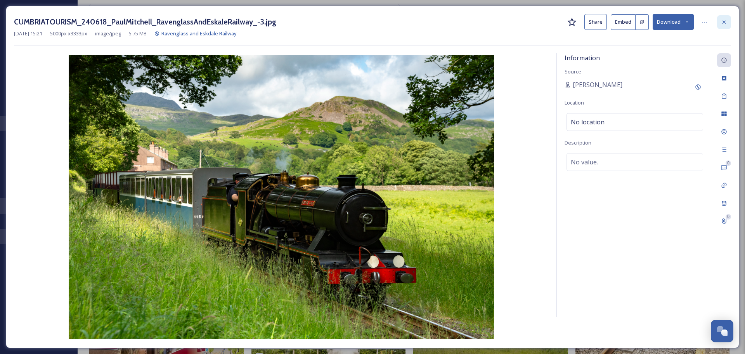
click at [724, 27] on div at bounding box center [724, 22] width 14 height 14
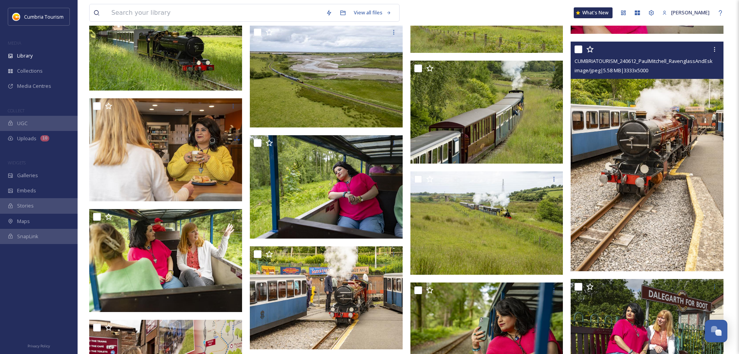
scroll to position [3492, 0]
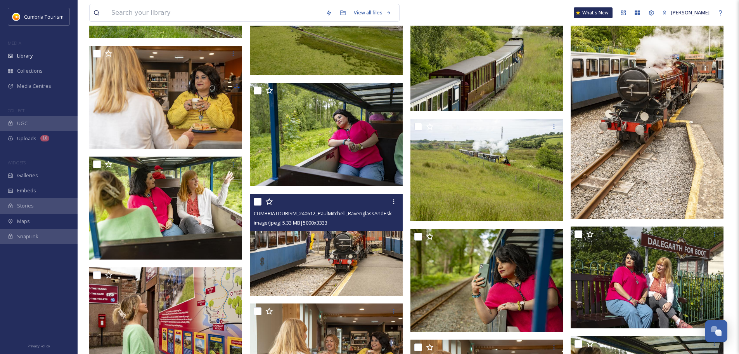
click at [321, 258] on img at bounding box center [326, 244] width 153 height 102
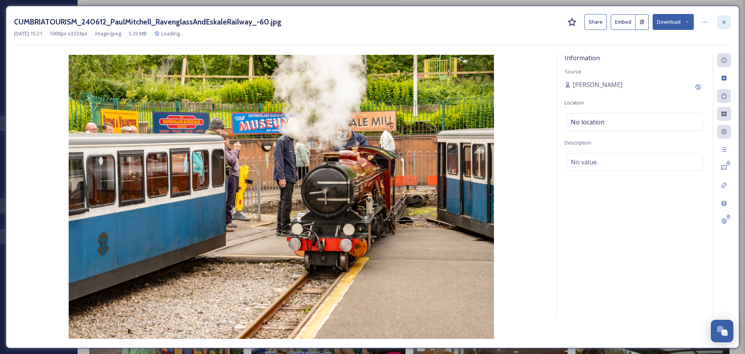
click at [723, 24] on icon at bounding box center [724, 22] width 6 height 6
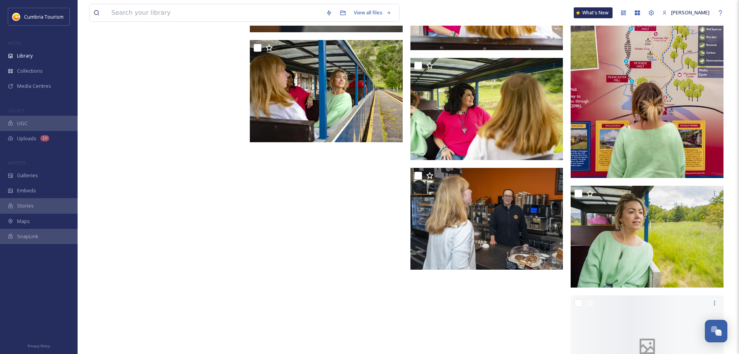
scroll to position [4344, 0]
